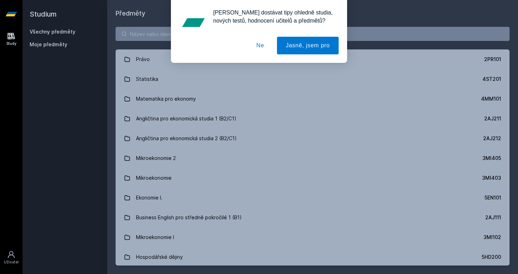
click at [261, 41] on button "Ne" at bounding box center [260, 46] width 25 height 18
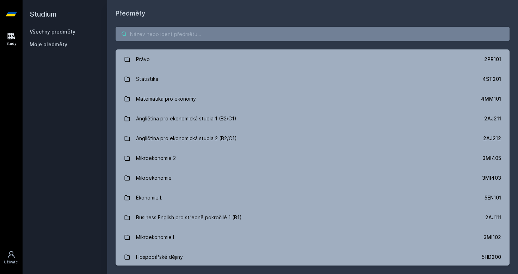
click at [232, 31] on input "search" at bounding box center [313, 34] width 394 height 14
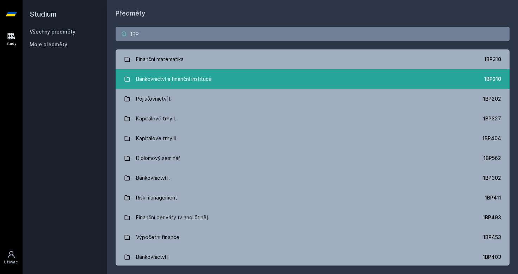
type input "1BP"
click at [193, 81] on div "Bankovnictví a finanční instituce" at bounding box center [174, 79] width 76 height 14
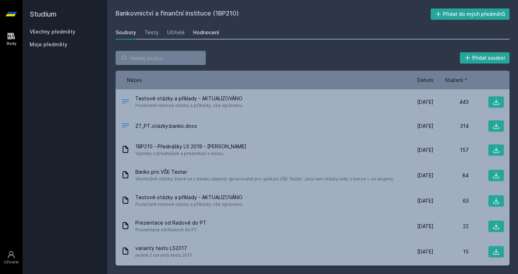
click at [207, 34] on div "Hodnocení" at bounding box center [206, 32] width 26 height 7
